Goal: Entertainment & Leisure: Browse casually

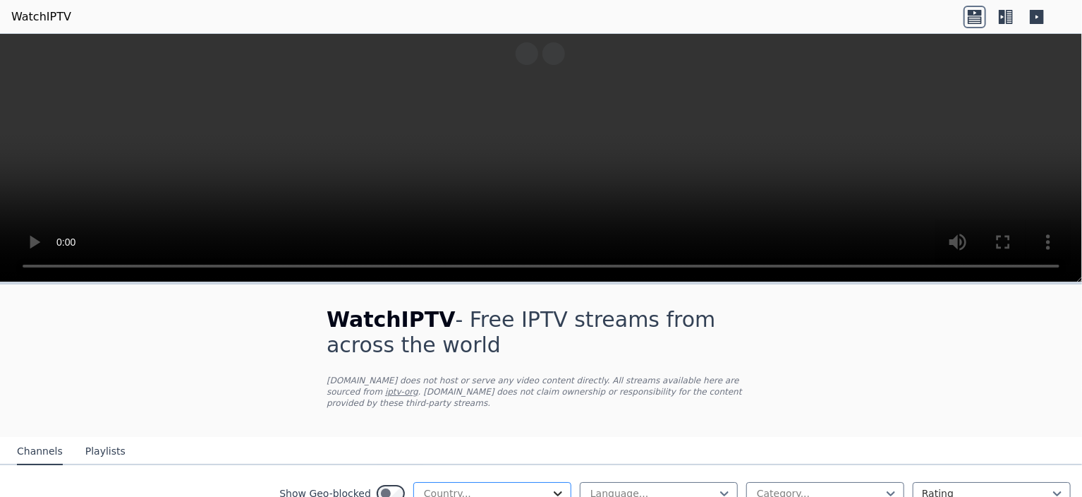
click at [551, 486] on icon at bounding box center [558, 493] width 14 height 14
drag, startPoint x: 547, startPoint y: 478, endPoint x: 742, endPoint y: 416, distance: 205.1
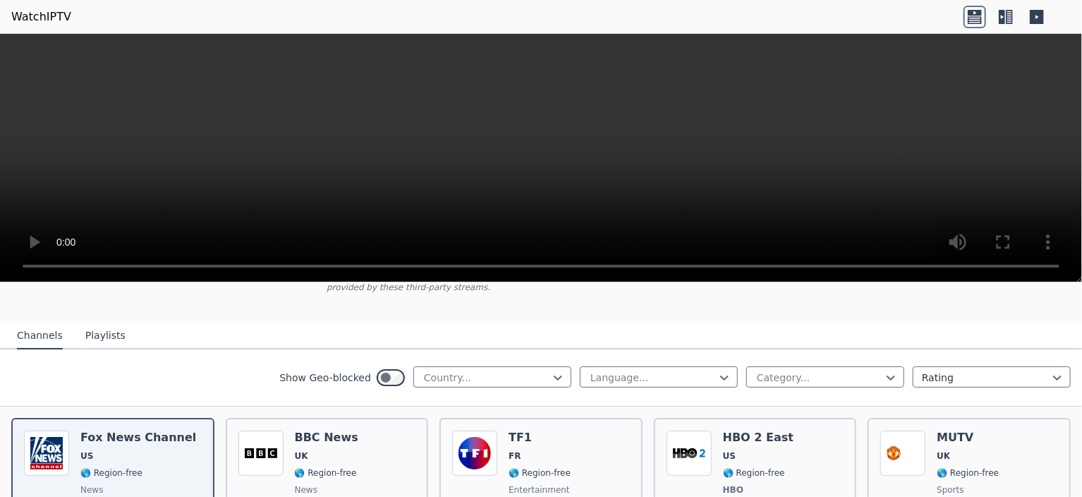
scroll to position [69, 0]
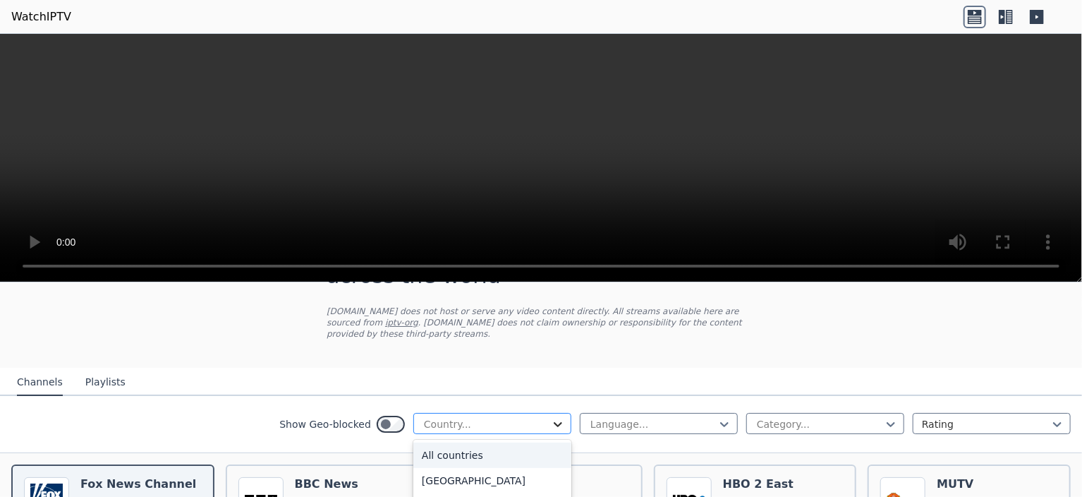
click at [552, 417] on icon at bounding box center [558, 424] width 14 height 14
click at [470, 454] on div "[GEOGRAPHIC_DATA]" at bounding box center [492, 466] width 158 height 25
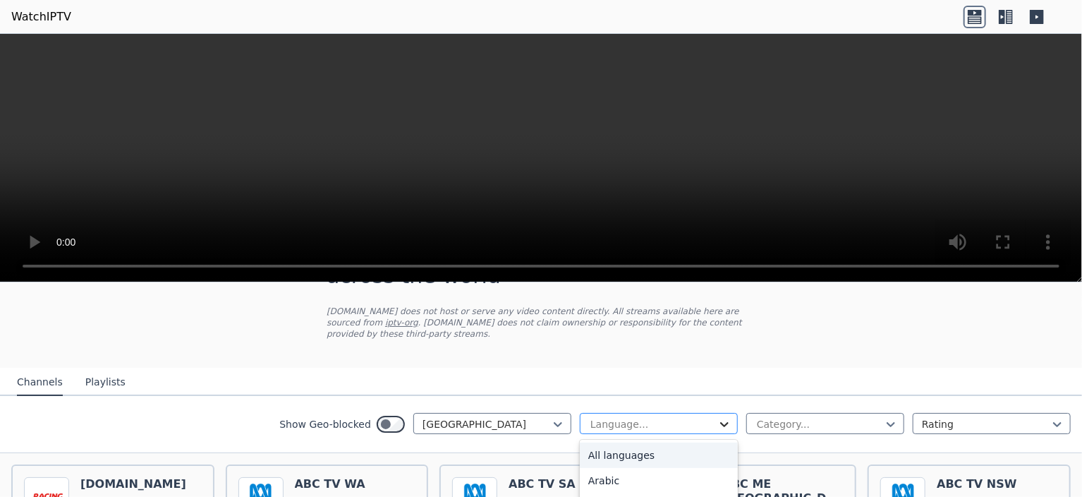
click at [718, 417] on icon at bounding box center [725, 424] width 14 height 14
click at [638, 493] on div "English" at bounding box center [659, 505] width 158 height 25
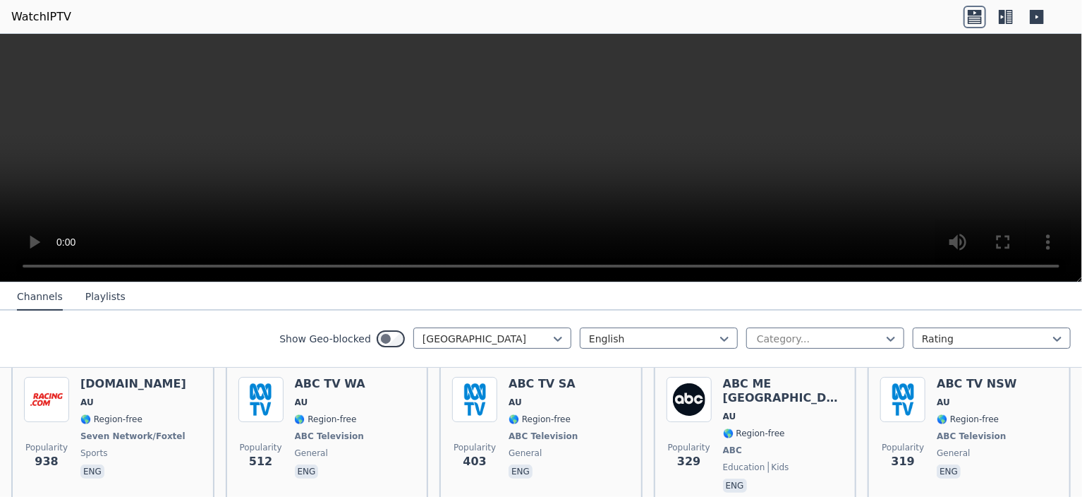
scroll to position [173, 0]
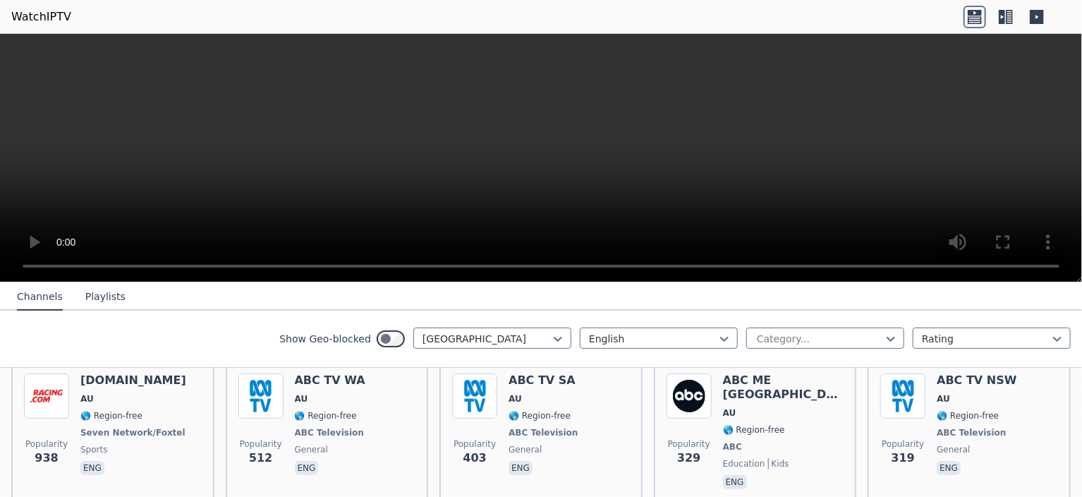
drag, startPoint x: 1070, startPoint y: 332, endPoint x: 1082, endPoint y: 297, distance: 36.6
click at [1082, 297] on div "WatchIPTV - Free IPTV streams from across the world [DOMAIN_NAME] does not host…" at bounding box center [541, 389] width 1082 height 214
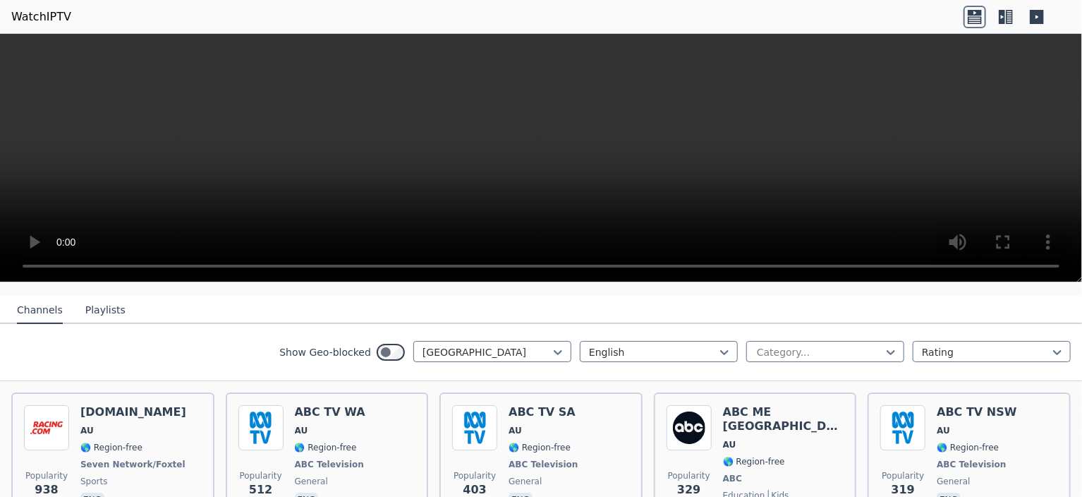
scroll to position [121, 0]
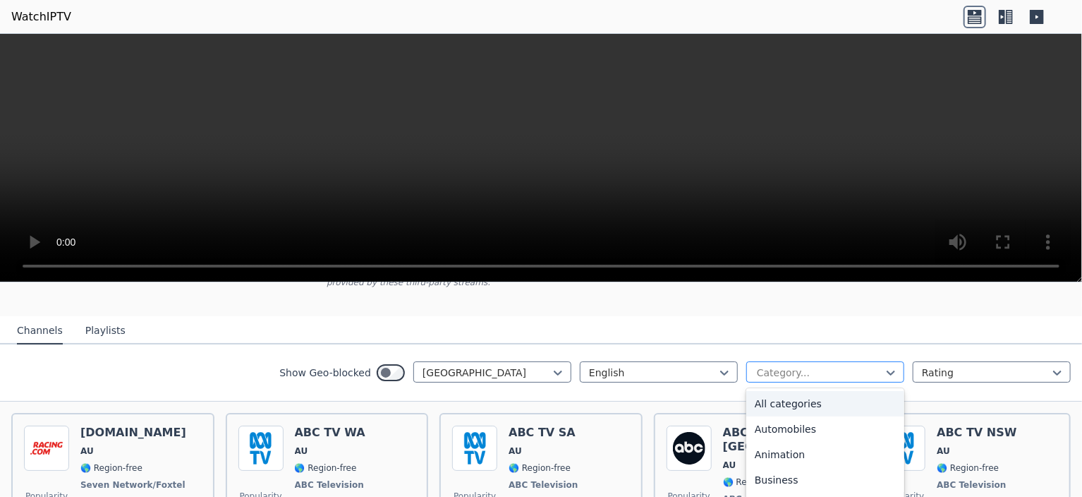
click at [848, 365] on div at bounding box center [820, 372] width 128 height 14
